Goal: Information Seeking & Learning: Learn about a topic

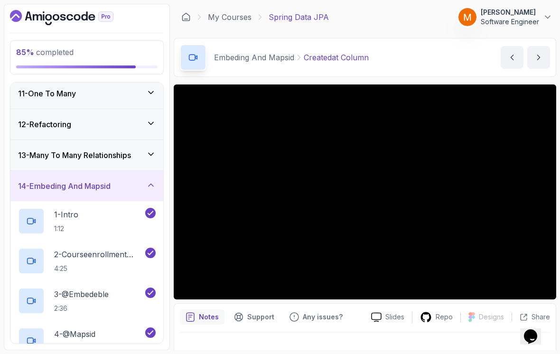
scroll to position [312, 0]
click at [45, 184] on h3 "14 - Embeding And Mapsid" at bounding box center [64, 186] width 93 height 11
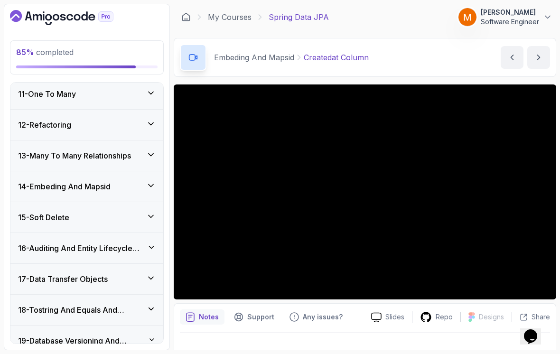
click at [44, 218] on h3 "15 - Soft Delete" at bounding box center [43, 217] width 51 height 11
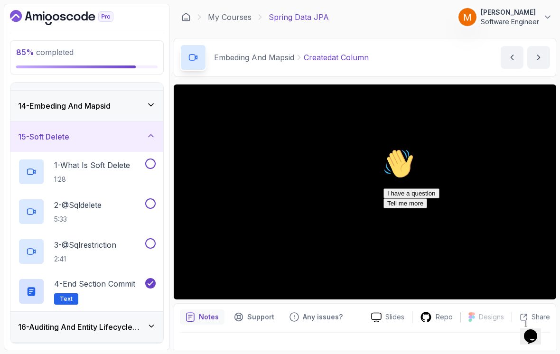
scroll to position [396, 0]
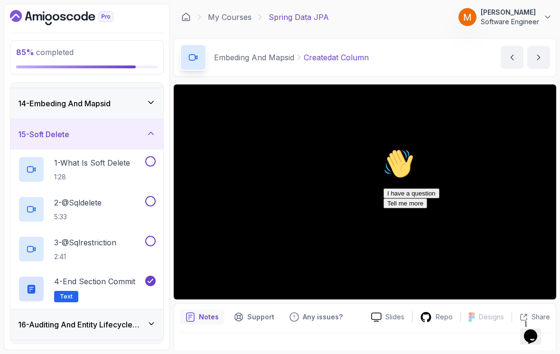
click at [75, 168] on p "1 - What Is Soft Delete" at bounding box center [92, 162] width 76 height 11
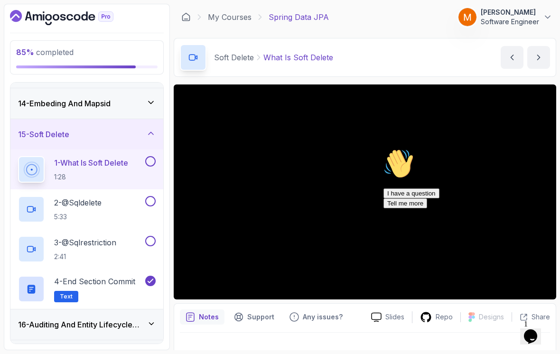
click at [384, 149] on icon "Chat attention grabber" at bounding box center [384, 149] width 0 height 0
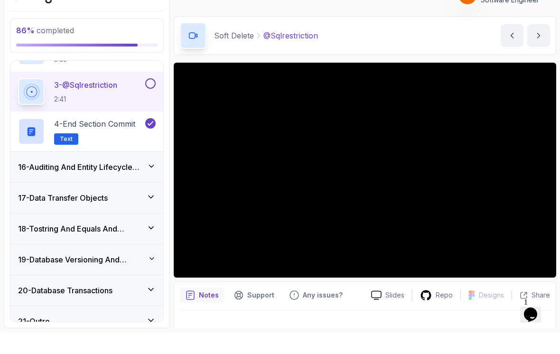
scroll to position [12, 0]
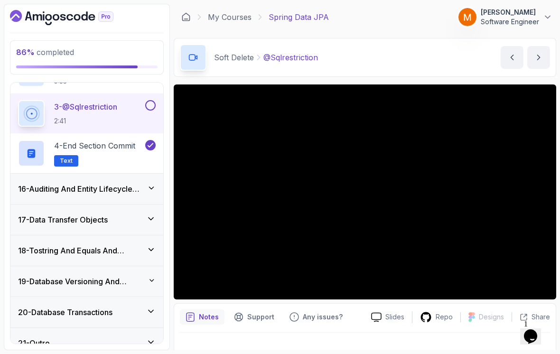
click at [39, 307] on h3 "20 - Database Transactions" at bounding box center [65, 312] width 95 height 11
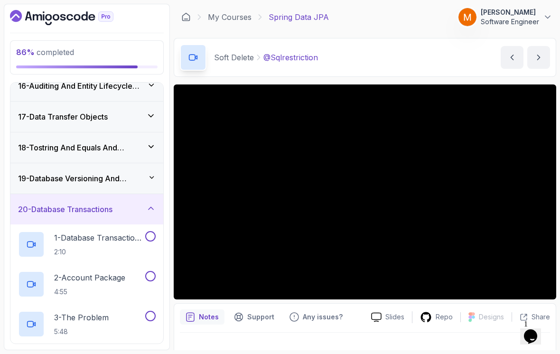
click at [43, 204] on h3 "20 - Database Transactions" at bounding box center [65, 209] width 95 height 11
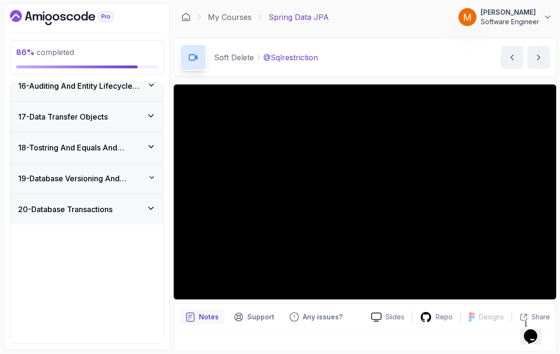
scroll to position [372, 0]
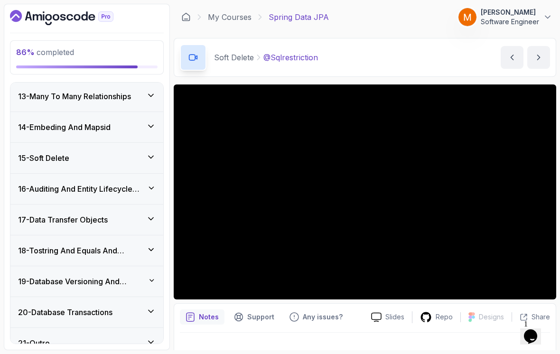
click at [33, 183] on h3 "16 - Auditing And Entity Lifecycle Events" at bounding box center [82, 188] width 129 height 11
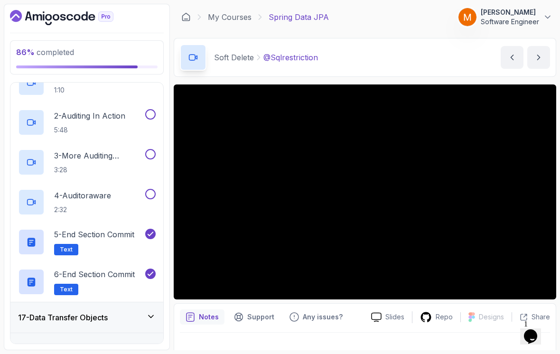
scroll to position [516, 0]
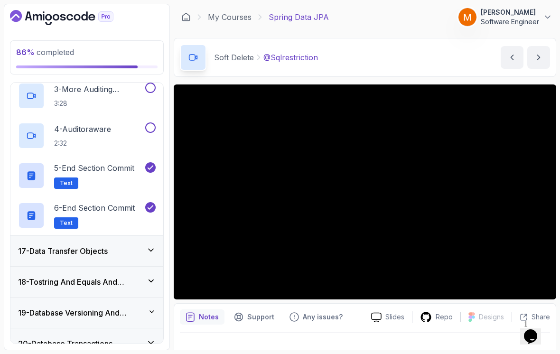
click at [41, 246] on h3 "17 - Data Transfer Objects" at bounding box center [63, 251] width 90 height 11
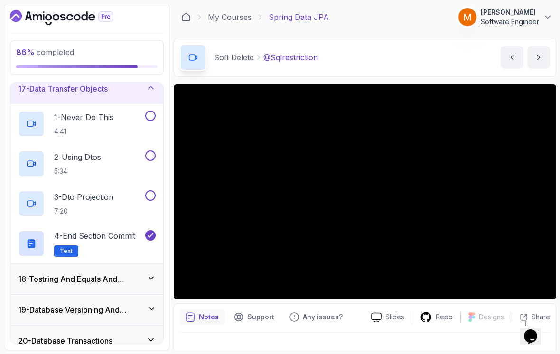
scroll to position [495, 0]
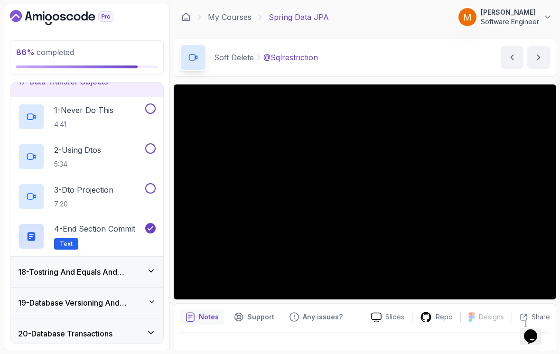
click at [38, 267] on div "18 - Tostring And Equals And Hashcode" at bounding box center [86, 272] width 153 height 30
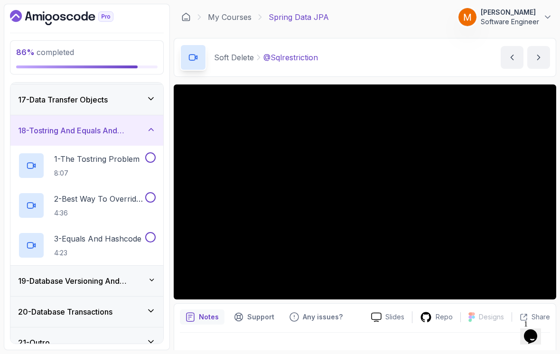
scroll to position [492, 0]
click at [39, 276] on h3 "19 - Database Versioning And Scheme Evolution" at bounding box center [83, 281] width 130 height 11
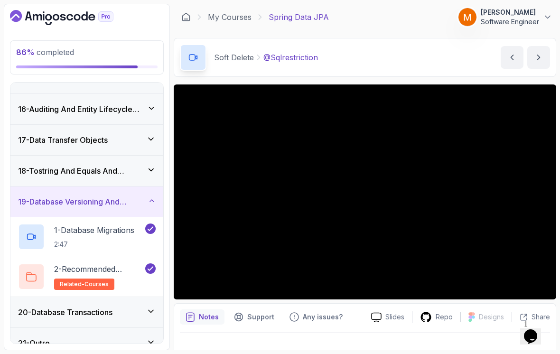
click at [46, 297] on div "20 - Database Transactions" at bounding box center [86, 312] width 153 height 30
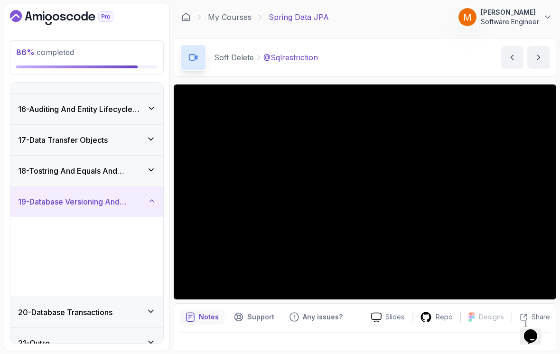
scroll to position [372, 0]
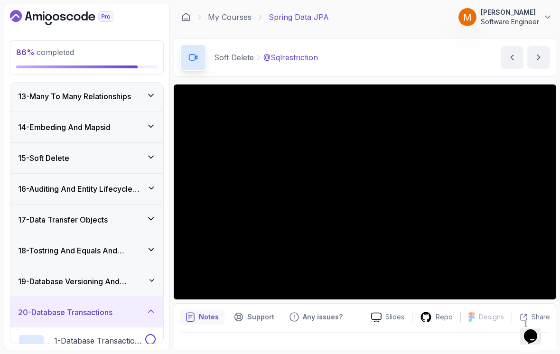
click at [36, 152] on h3 "15 - Soft Delete" at bounding box center [43, 157] width 51 height 11
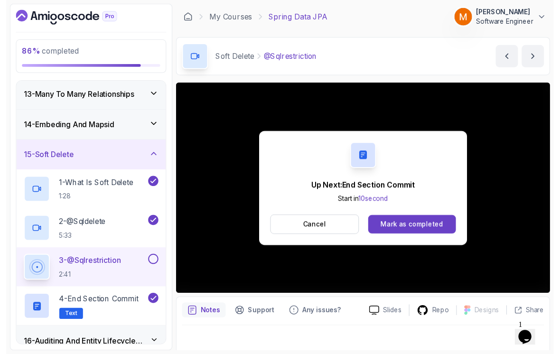
scroll to position [12, 0]
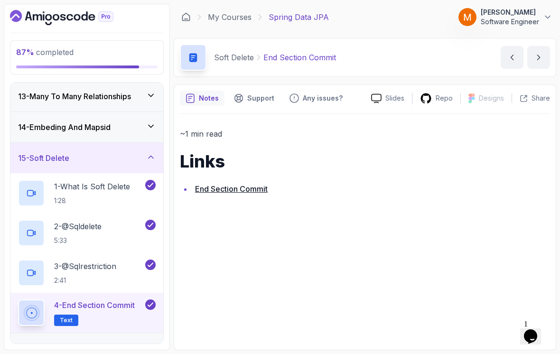
click at [41, 152] on h3 "15 - Soft Delete" at bounding box center [43, 157] width 51 height 11
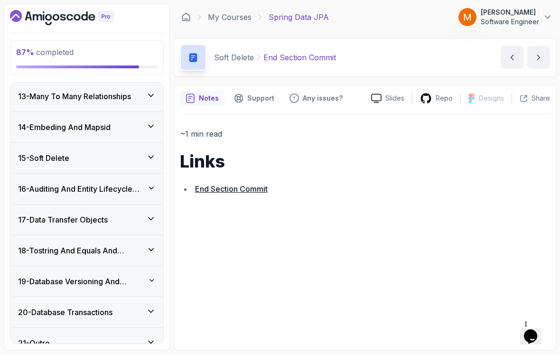
click at [40, 183] on h3 "16 - Auditing And Entity Lifecycle Events" at bounding box center [82, 188] width 129 height 11
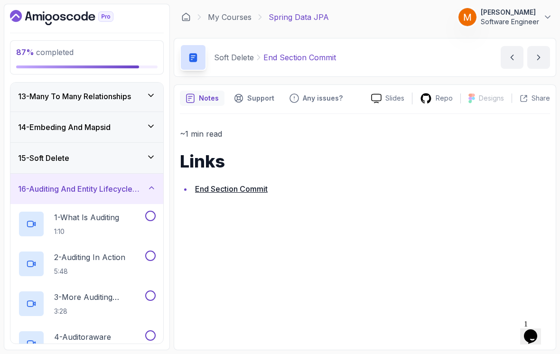
click at [66, 212] on h2 "1 - What Is Auditing 1:10" at bounding box center [86, 224] width 65 height 25
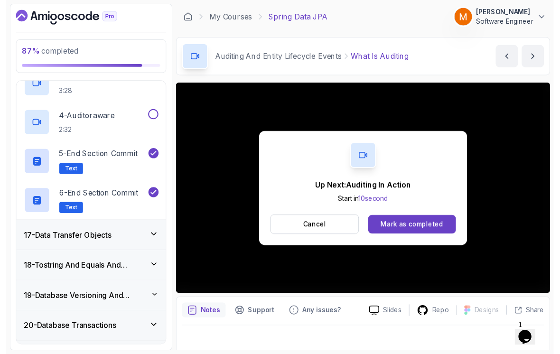
scroll to position [7, 0]
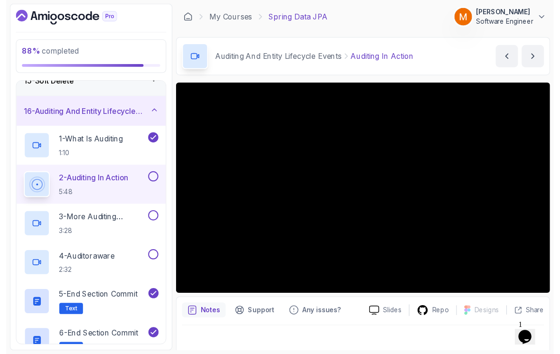
scroll to position [7, 0]
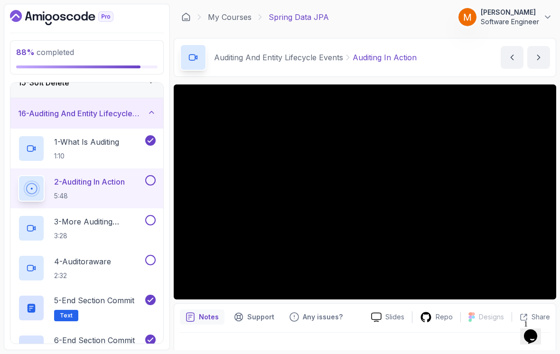
click at [152, 175] on button at bounding box center [150, 180] width 10 height 10
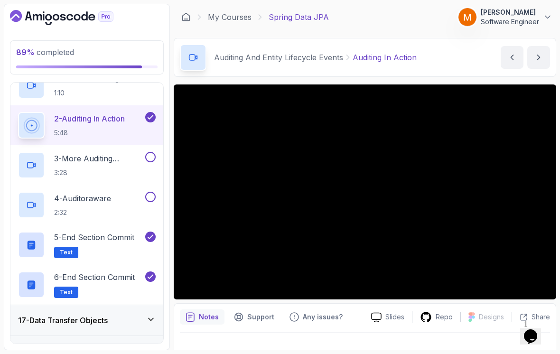
scroll to position [511, 0]
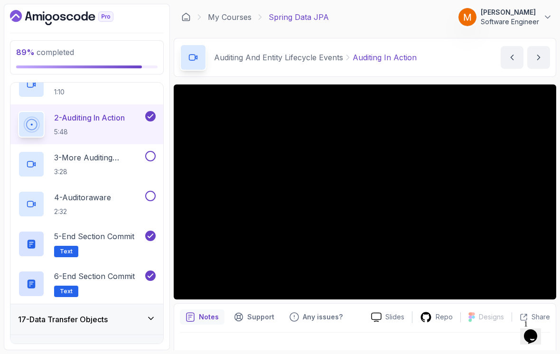
click at [94, 167] on p "3:28" at bounding box center [98, 171] width 89 height 9
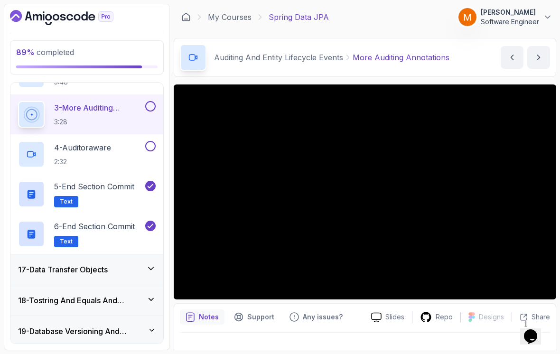
scroll to position [525, 0]
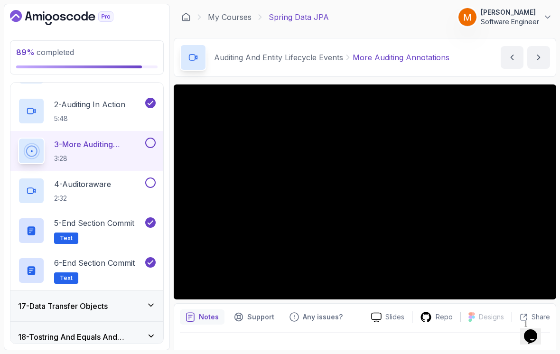
click at [149, 138] on button at bounding box center [150, 143] width 10 height 10
click at [152, 178] on button at bounding box center [150, 183] width 10 height 10
click at [82, 194] on p "2:32" at bounding box center [82, 198] width 57 height 9
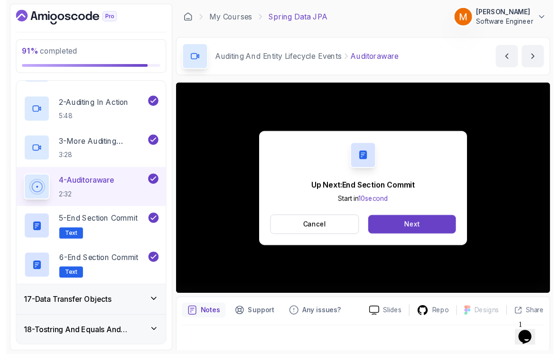
scroll to position [7, 0]
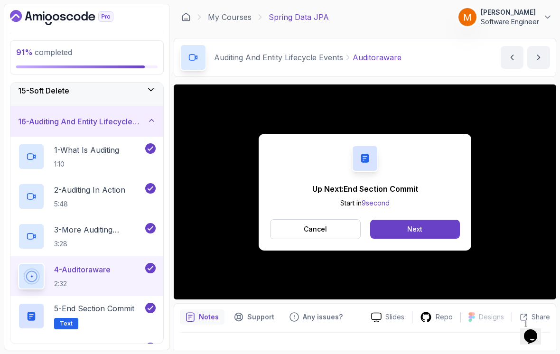
click at [56, 122] on div "16 - Auditing And Entity Lifecycle Events" at bounding box center [86, 121] width 153 height 30
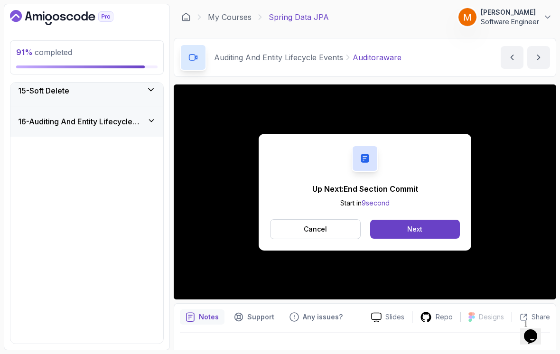
scroll to position [372, 0]
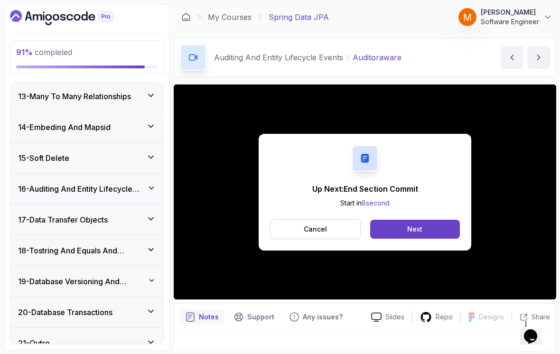
click at [44, 159] on div "15 - Soft Delete" at bounding box center [86, 158] width 153 height 30
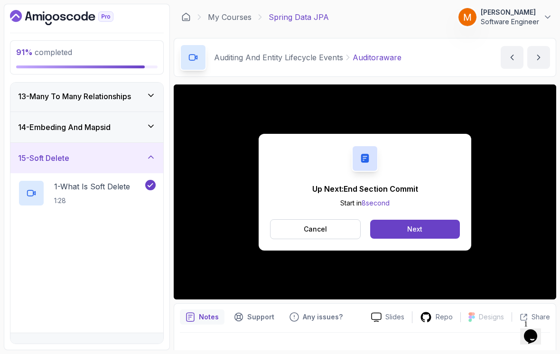
click at [41, 153] on h3 "15 - Soft Delete" at bounding box center [43, 157] width 51 height 11
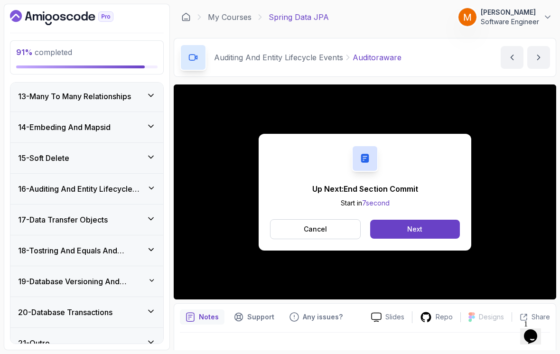
click at [55, 214] on h3 "17 - Data Transfer Objects" at bounding box center [63, 219] width 90 height 11
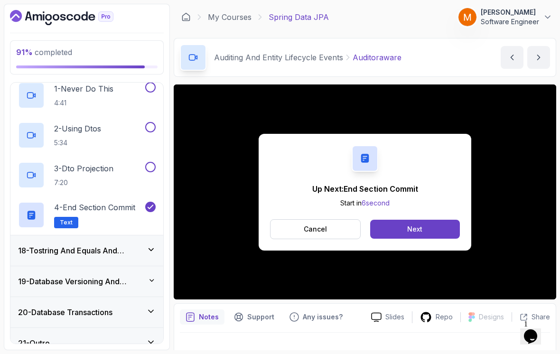
click at [49, 246] on h3 "18 - Tostring And Equals And Hashcode" at bounding box center [82, 250] width 129 height 11
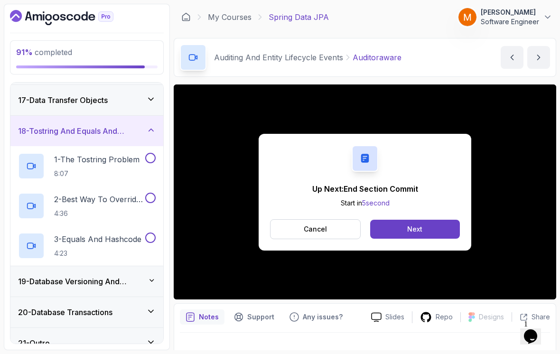
click at [57, 277] on h3 "19 - Database Versioning And Scheme Evolution" at bounding box center [83, 281] width 130 height 11
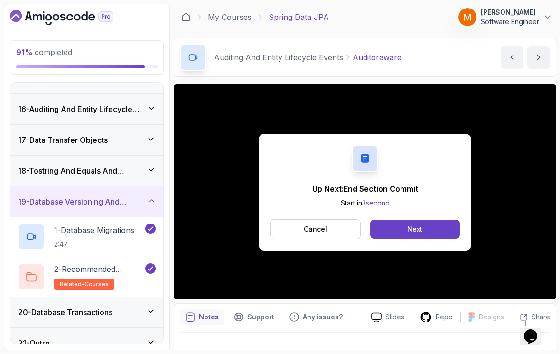
click at [65, 307] on h3 "20 - Database Transactions" at bounding box center [65, 312] width 95 height 11
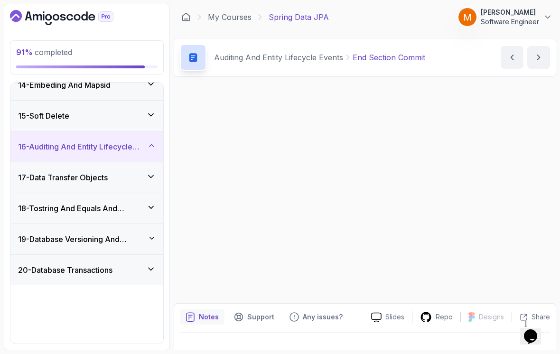
scroll to position [372, 0]
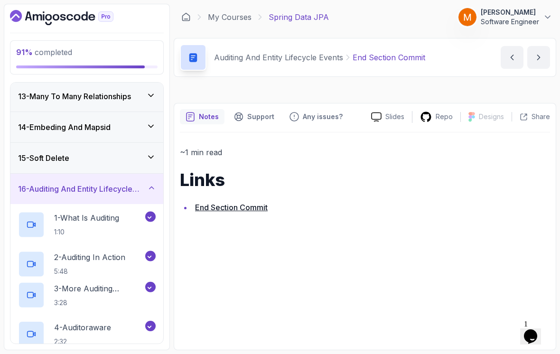
click at [38, 174] on div "16 - Auditing And Entity Lifecycle Events" at bounding box center [86, 189] width 153 height 30
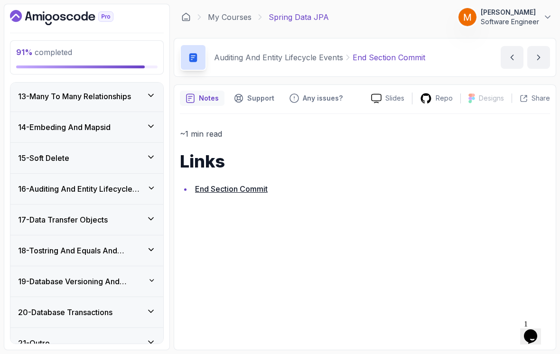
scroll to position [15, 0]
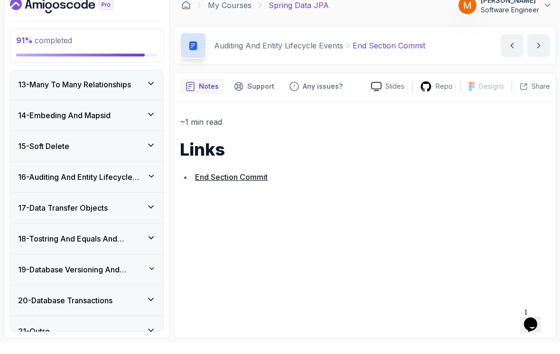
click at [55, 214] on h3 "17 - Data Transfer Objects" at bounding box center [63, 219] width 90 height 11
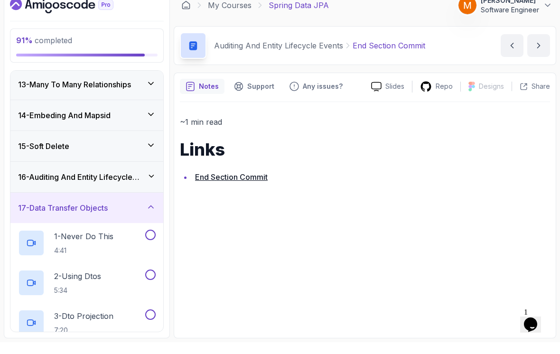
click at [71, 243] on p "1 - Never Do This" at bounding box center [83, 248] width 59 height 11
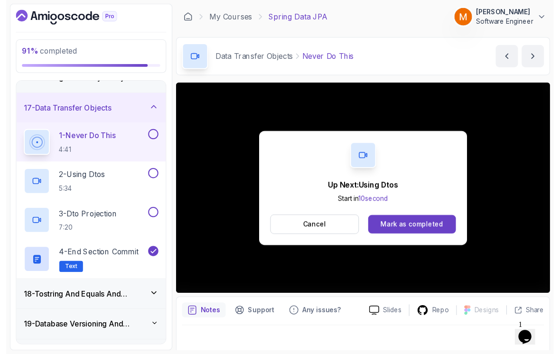
scroll to position [7, 0]
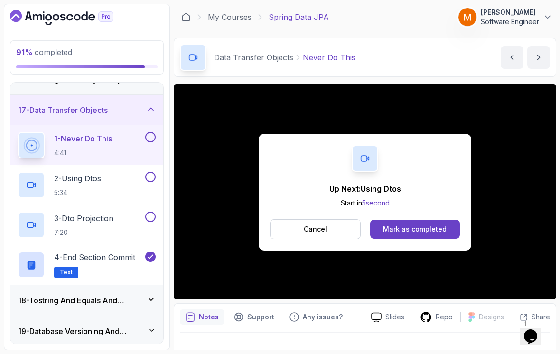
click at [95, 176] on p "2 - Using Dtos" at bounding box center [77, 178] width 47 height 11
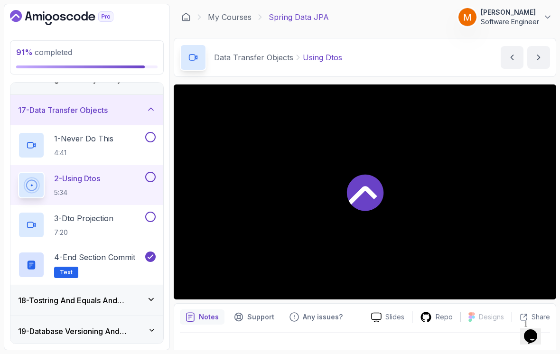
click at [147, 137] on button "1 - Never Do This 4:41" at bounding box center [87, 145] width 138 height 27
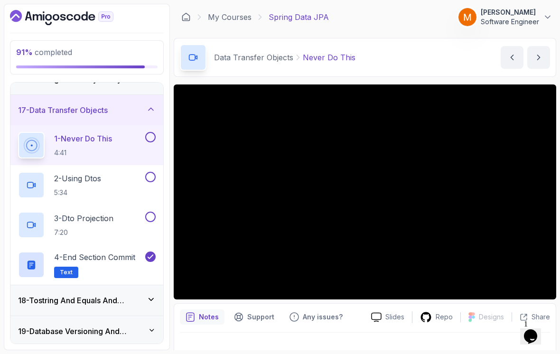
click at [148, 134] on button at bounding box center [150, 137] width 10 height 10
click at [127, 176] on div "2 - Using Dtos 5:34" at bounding box center [80, 185] width 125 height 27
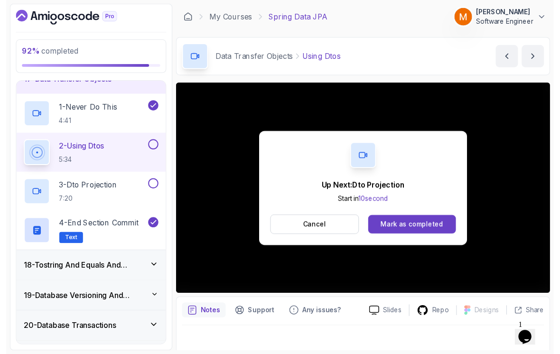
scroll to position [7, 0]
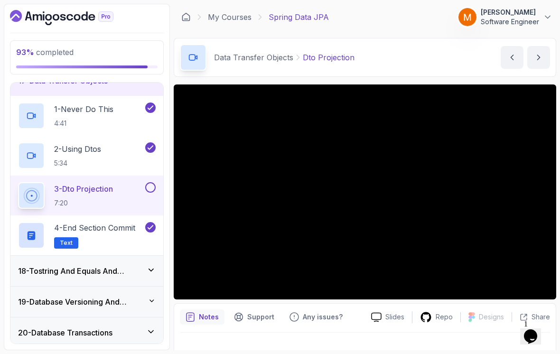
click at [149, 184] on button at bounding box center [150, 187] width 10 height 10
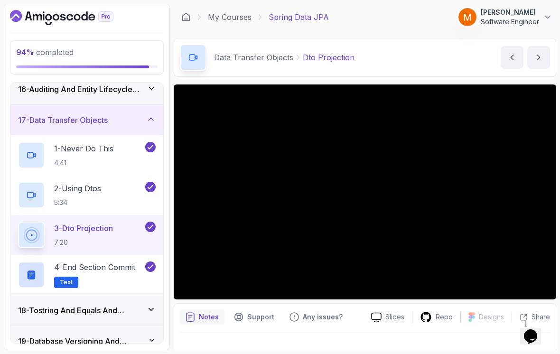
click at [53, 123] on div "17 - Data Transfer Objects" at bounding box center [86, 120] width 153 height 30
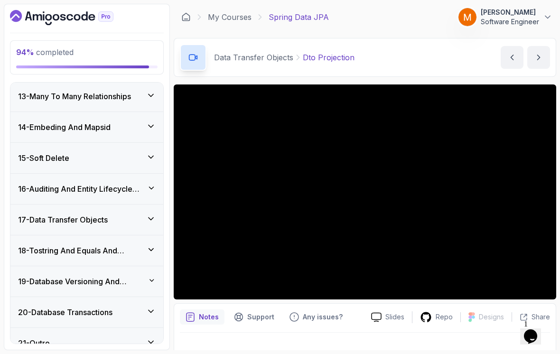
scroll to position [15, 0]
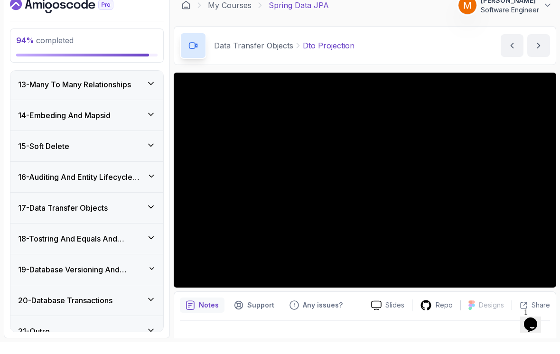
click at [49, 245] on h3 "18 - Tostring And Equals And Hashcode" at bounding box center [82, 250] width 129 height 11
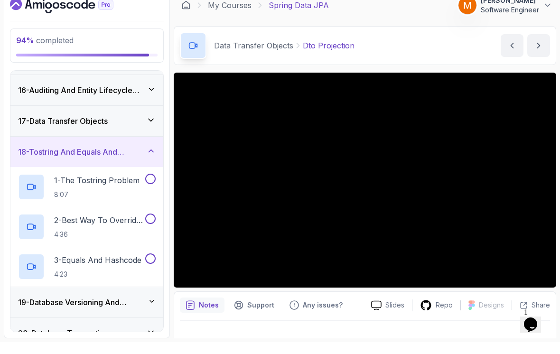
scroll to position [463, 0]
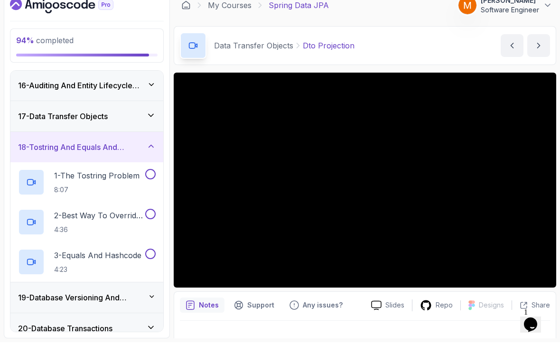
click at [69, 182] on p "1 - The Tostring Problem" at bounding box center [96, 187] width 85 height 11
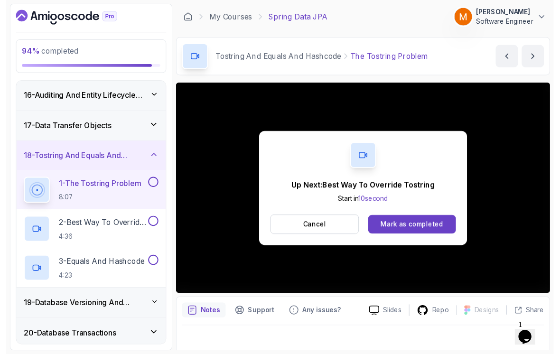
scroll to position [7, 0]
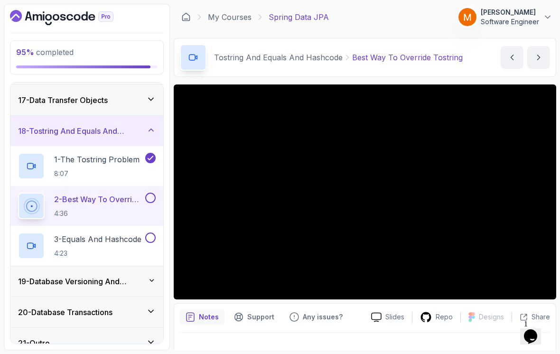
click at [75, 307] on h3 "20 - Database Transactions" at bounding box center [65, 312] width 95 height 11
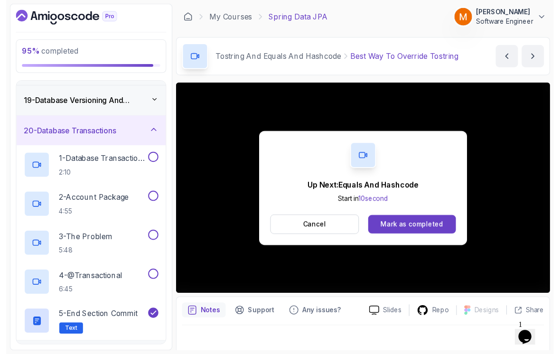
scroll to position [7, 0]
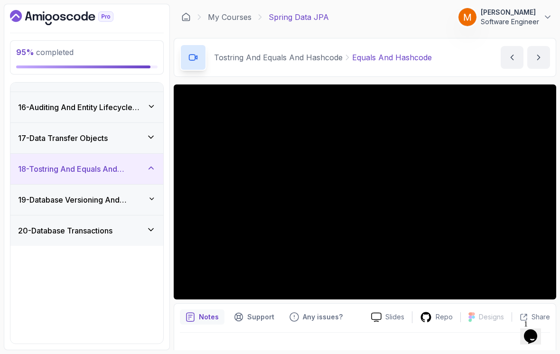
click at [48, 153] on div "17 - Data Transfer Objects" at bounding box center [86, 138] width 153 height 30
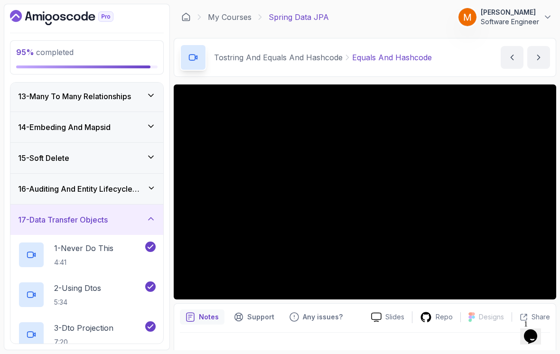
click at [34, 183] on h3 "16 - Auditing And Entity Lifecycle Events" at bounding box center [82, 188] width 129 height 11
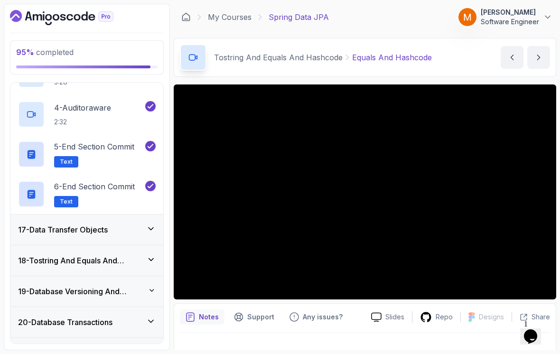
scroll to position [603, 0]
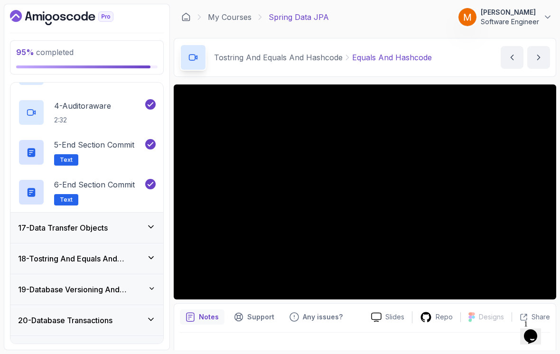
click at [36, 258] on h3 "18 - Tostring And Equals And Hashcode" at bounding box center [82, 258] width 129 height 11
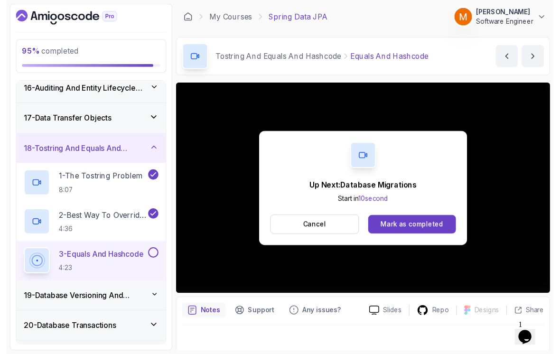
scroll to position [7, 0]
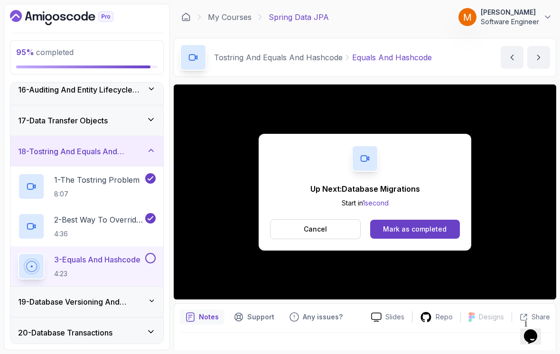
click at [151, 253] on button at bounding box center [150, 258] width 10 height 10
click at [54, 146] on h3 "18 - Tostring And Equals And Hashcode" at bounding box center [82, 151] width 129 height 11
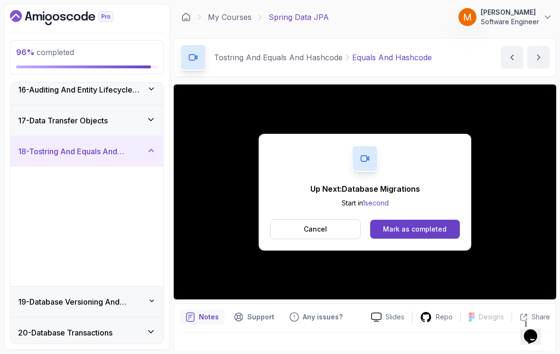
scroll to position [372, 0]
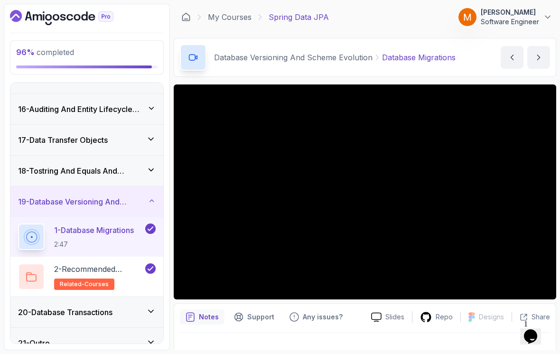
click at [50, 307] on h3 "20 - Database Transactions" at bounding box center [65, 312] width 95 height 11
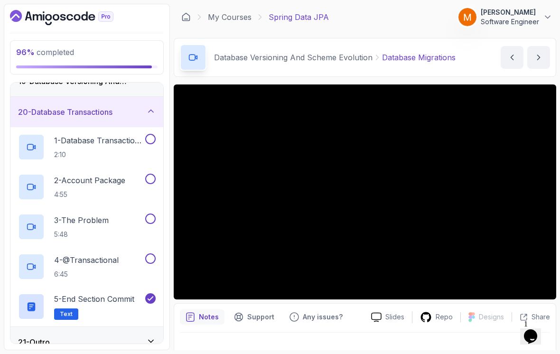
scroll to position [569, 0]
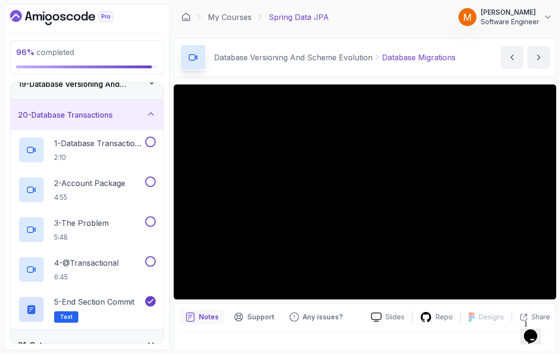
click at [70, 153] on p "2:10" at bounding box center [98, 157] width 89 height 9
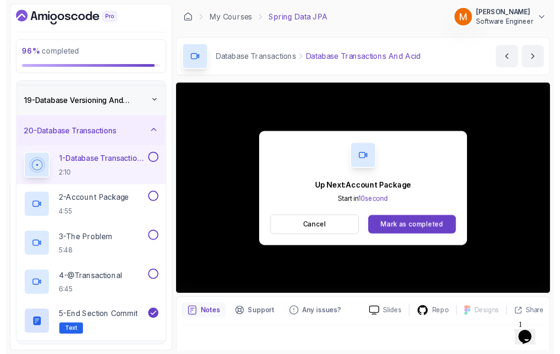
scroll to position [7, 0]
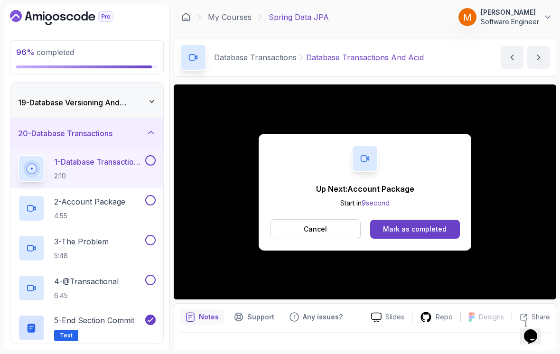
click at [151, 157] on button at bounding box center [150, 160] width 10 height 10
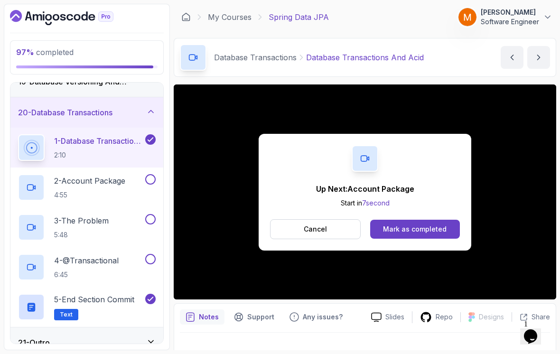
scroll to position [571, 0]
click at [89, 181] on h2 "2 - Account Package 4:55" at bounding box center [89, 188] width 71 height 25
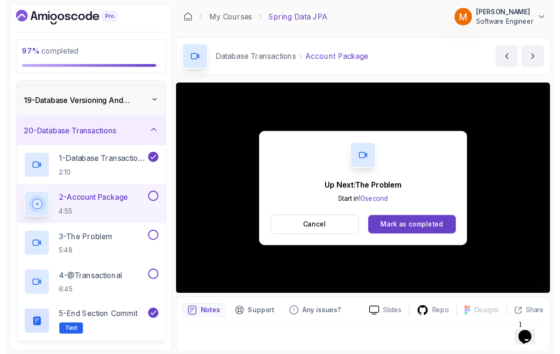
scroll to position [7, 0]
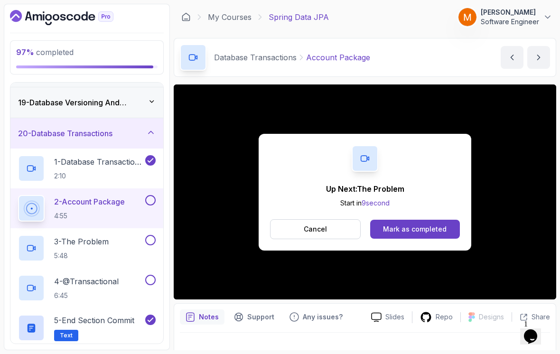
click at [148, 195] on button at bounding box center [150, 200] width 10 height 10
click at [113, 236] on div "3 - The Problem 5:48" at bounding box center [80, 248] width 125 height 27
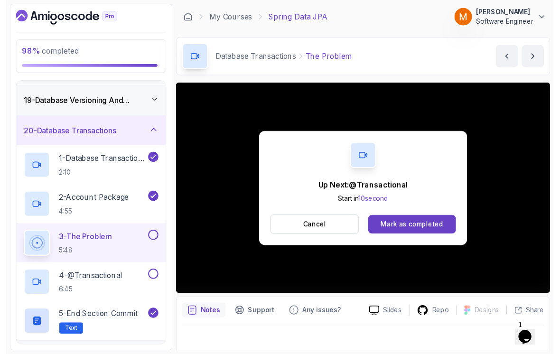
scroll to position [7, 0]
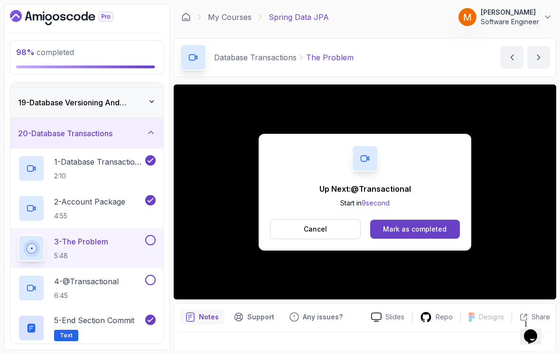
click at [148, 235] on button at bounding box center [150, 240] width 10 height 10
click at [75, 276] on p "4 - @Transactional" at bounding box center [86, 281] width 65 height 11
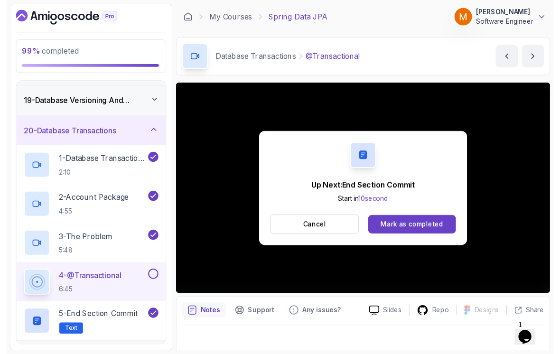
scroll to position [7, 0]
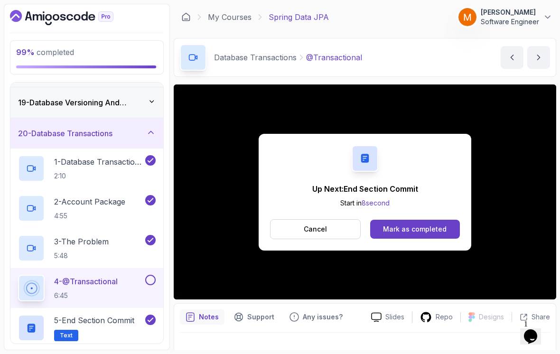
click at [151, 275] on button at bounding box center [150, 280] width 10 height 10
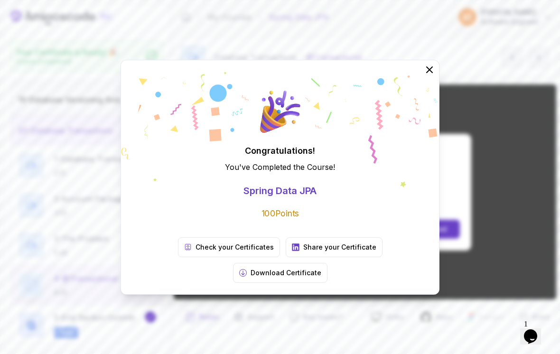
click at [428, 79] on button at bounding box center [429, 69] width 19 height 19
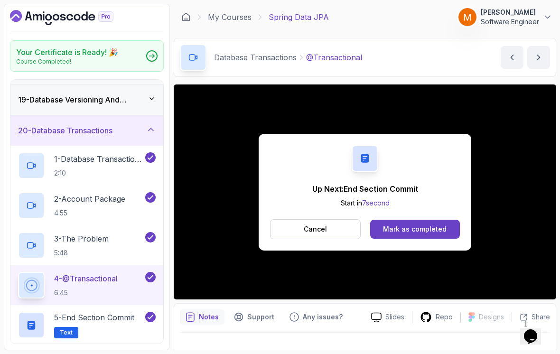
scroll to position [0, 0]
